Goal: Check status: Check status

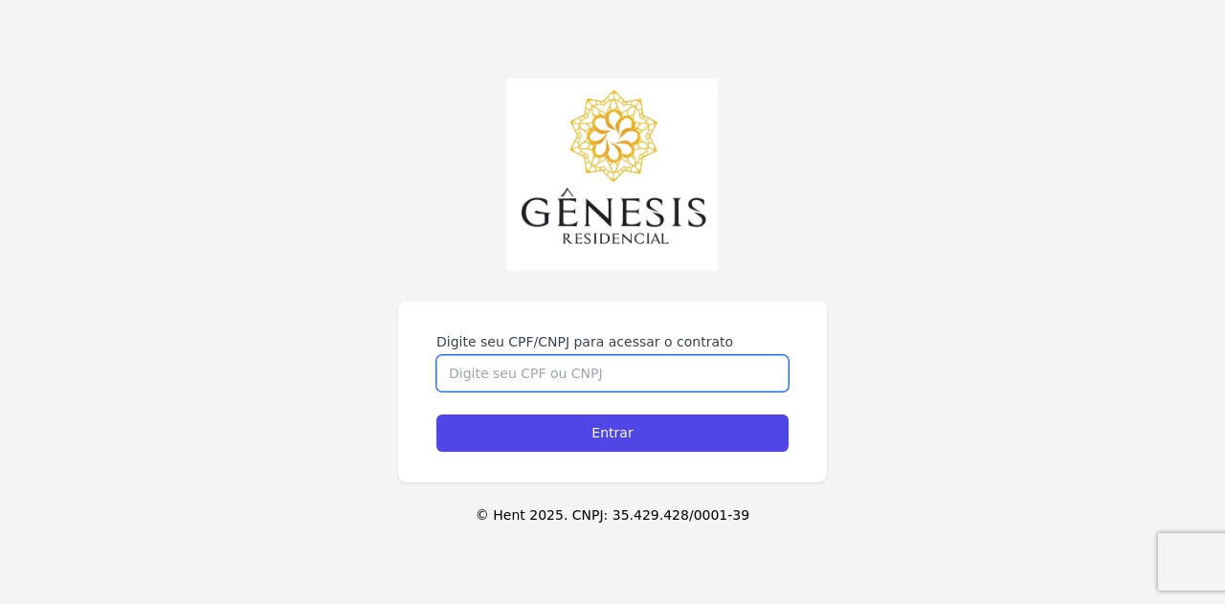
click at [559, 374] on input "Digite seu CPF/CNPJ para acessar o contrato" at bounding box center [613, 373] width 352 height 36
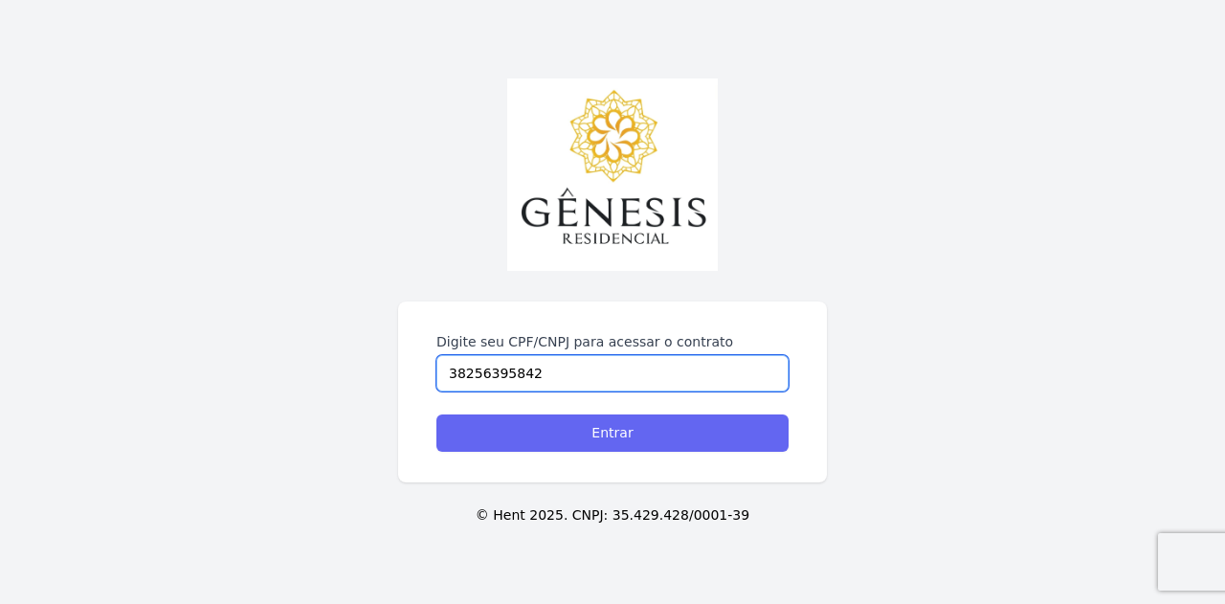
type input "38256395842"
click at [557, 435] on input "Entrar" at bounding box center [613, 432] width 352 height 37
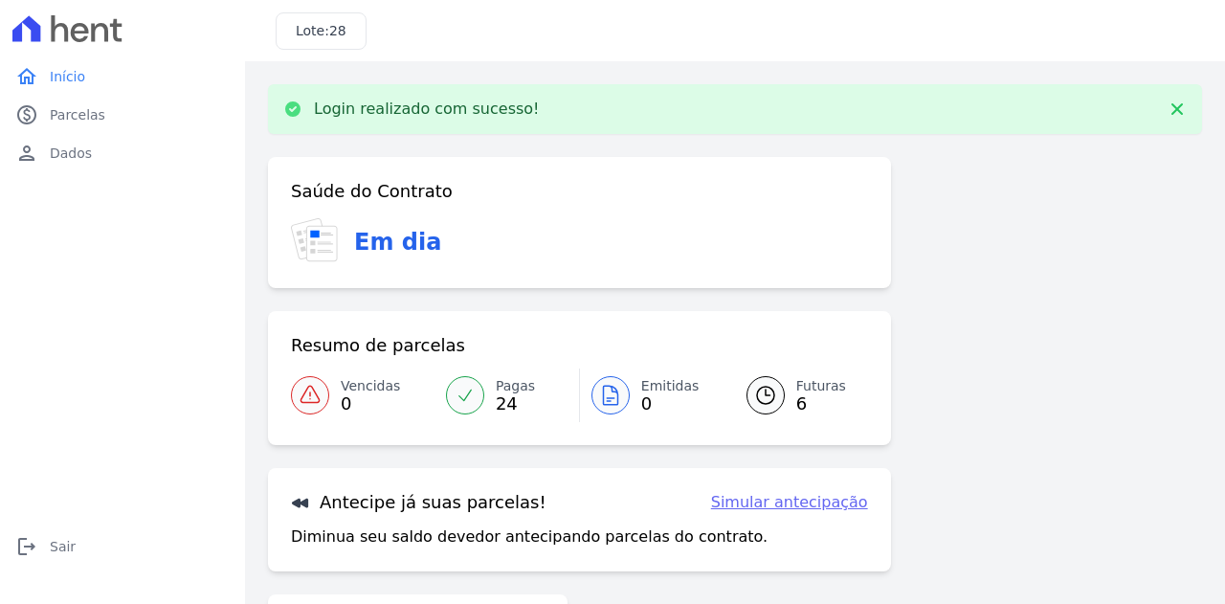
click at [800, 384] on span "Futuras" at bounding box center [821, 386] width 50 height 20
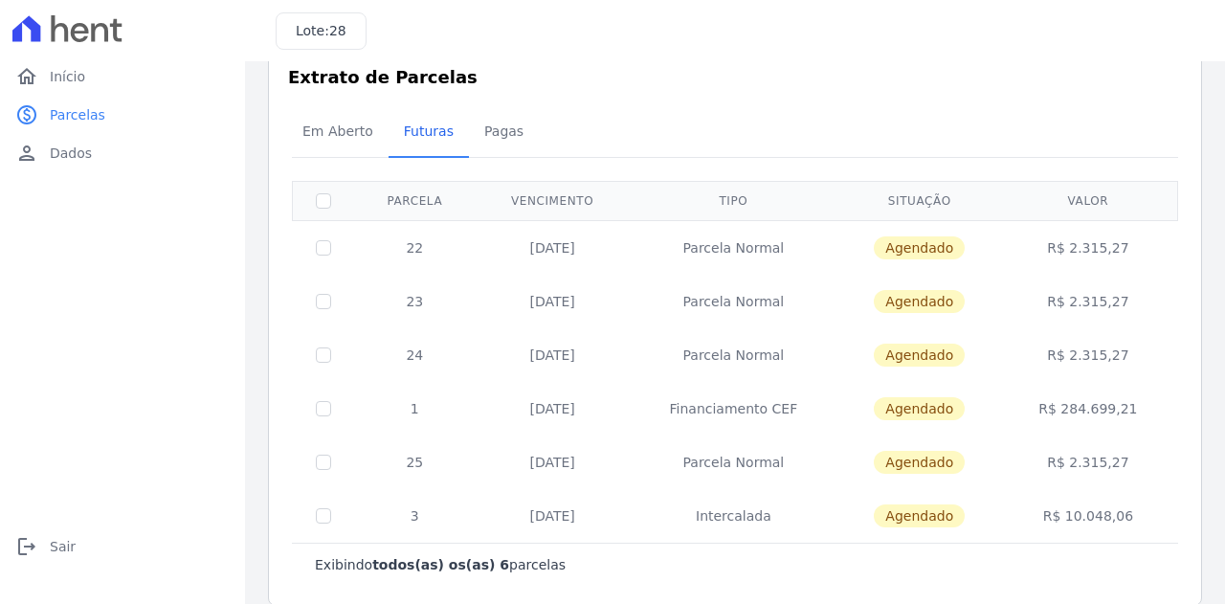
scroll to position [62, 0]
